Goal: Entertainment & Leisure: Consume media (video, audio)

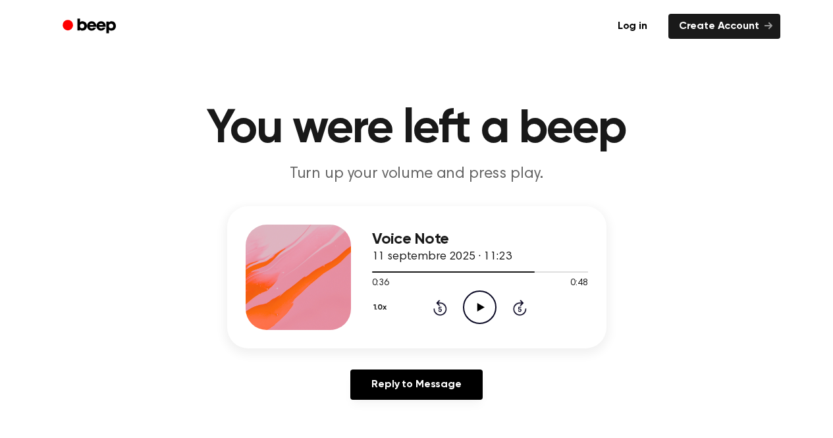
click at [480, 309] on icon at bounding box center [480, 307] width 7 height 9
click at [390, 271] on div at bounding box center [480, 271] width 216 height 11
click at [482, 309] on icon "Play Audio" at bounding box center [480, 307] width 34 height 34
click at [482, 309] on icon "Pause Audio" at bounding box center [480, 307] width 34 height 34
